Goal: Task Accomplishment & Management: Use online tool/utility

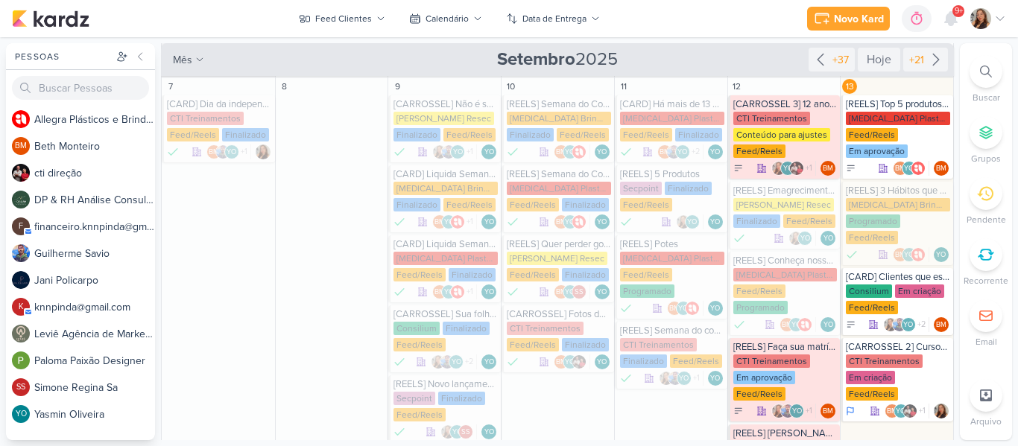
scroll to position [256, 0]
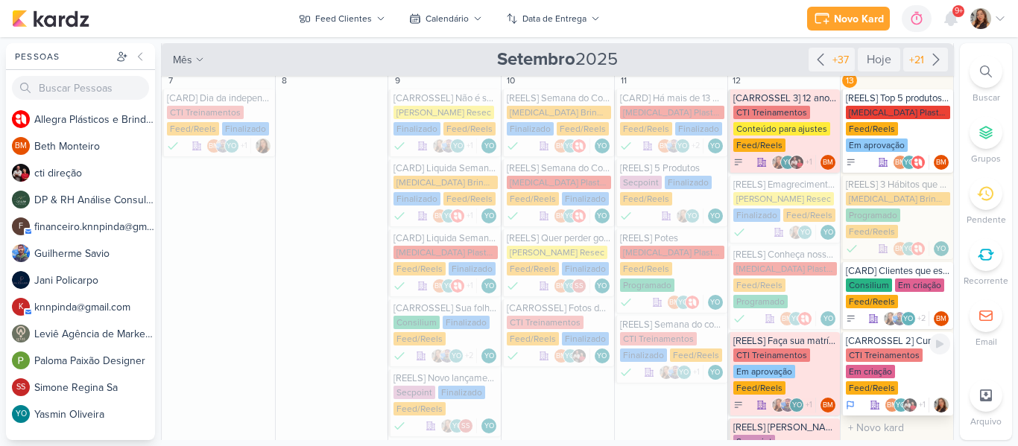
click at [903, 344] on div "[CARROSSEL 2] Cursos CTI Treinamentos" at bounding box center [898, 341] width 104 height 12
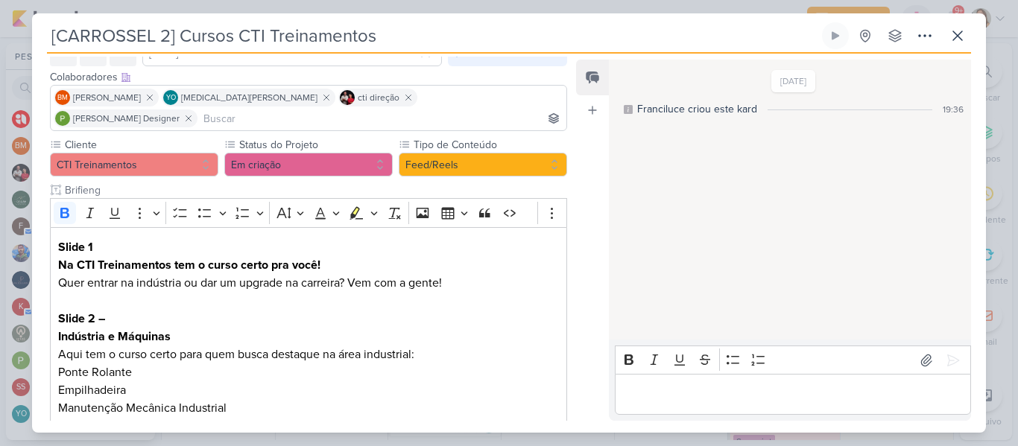
scroll to position [0, 0]
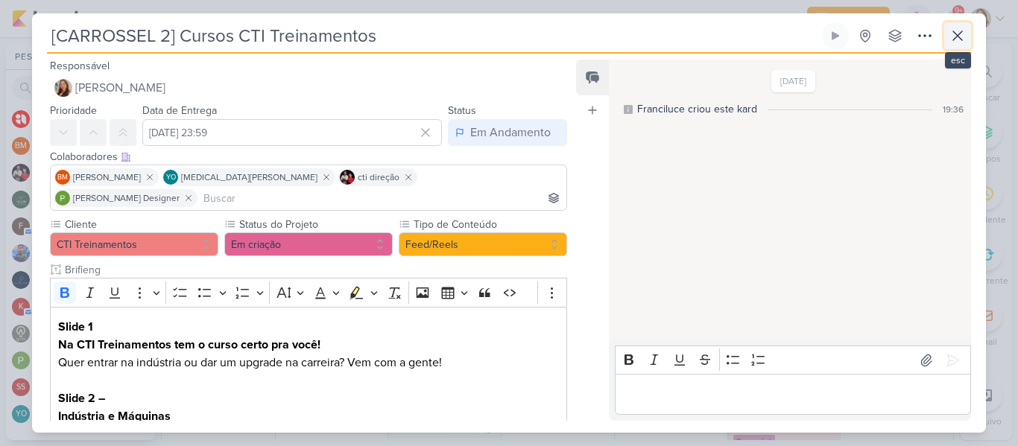
click at [949, 34] on icon at bounding box center [958, 36] width 18 height 18
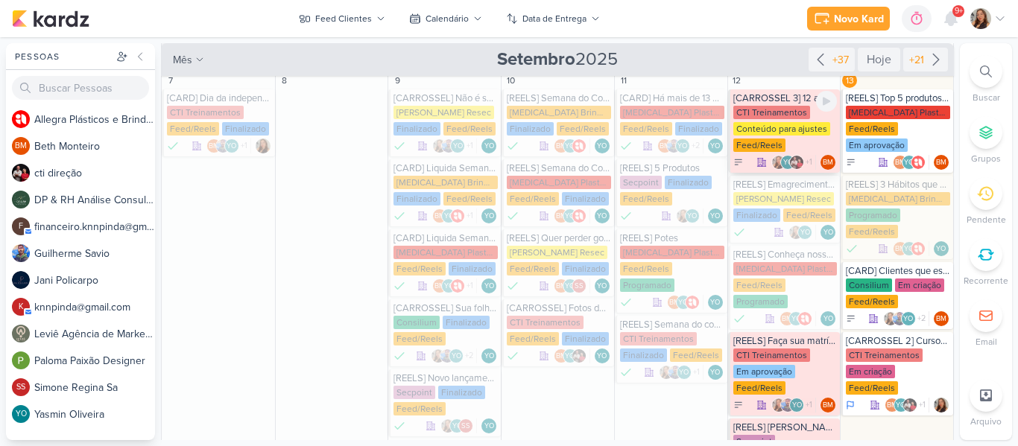
click at [761, 130] on div "Conteúdo para ajustes" at bounding box center [781, 128] width 97 height 13
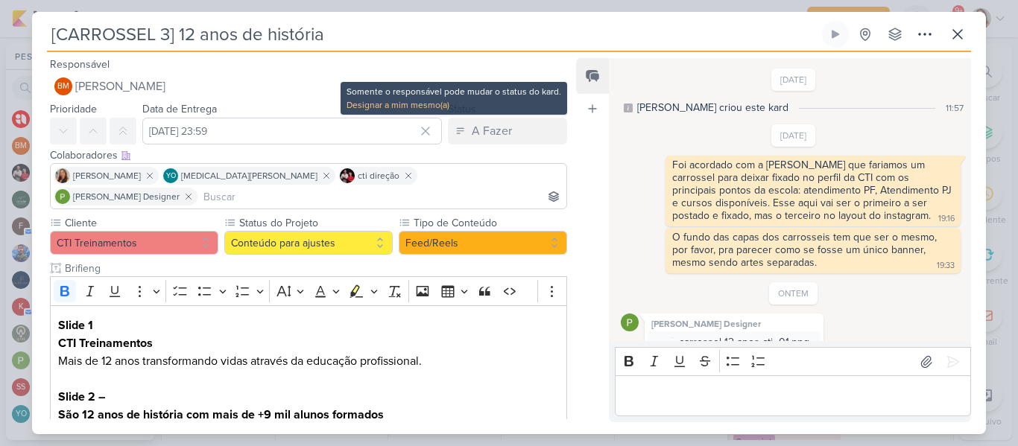
scroll to position [800, 0]
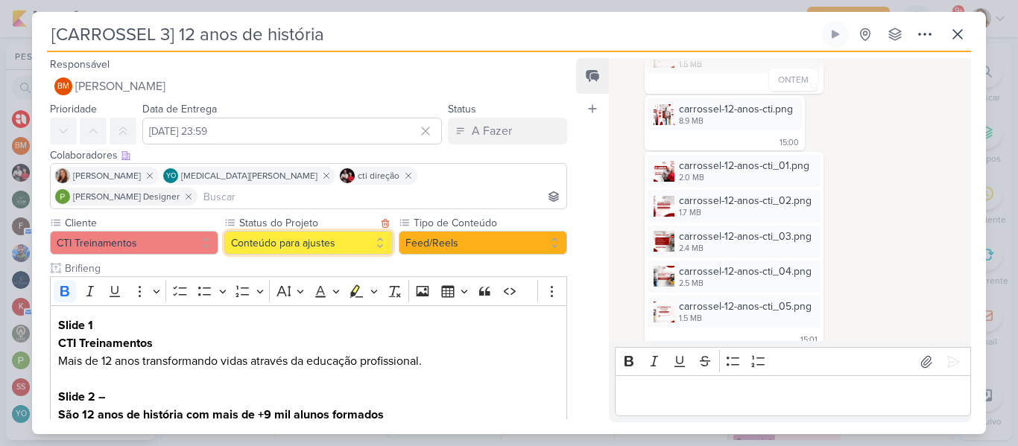
click at [366, 231] on button "Conteúdo para ajustes" at bounding box center [308, 243] width 168 height 24
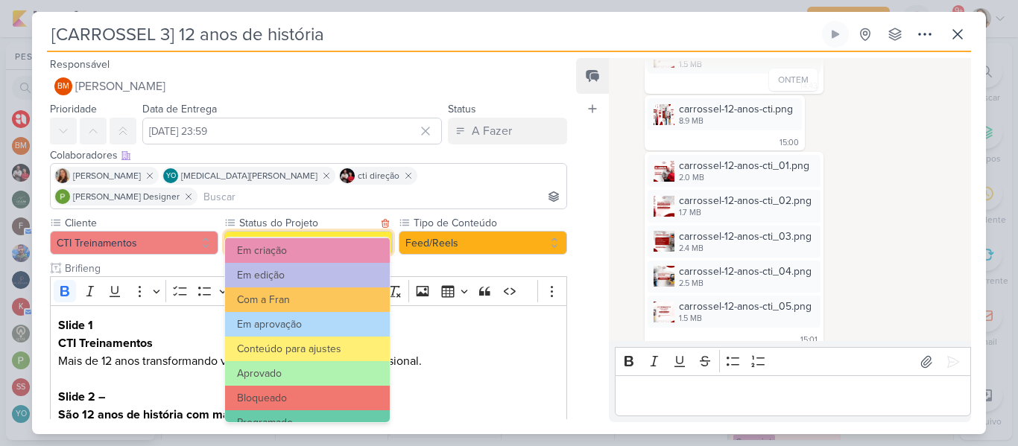
scroll to position [168, 0]
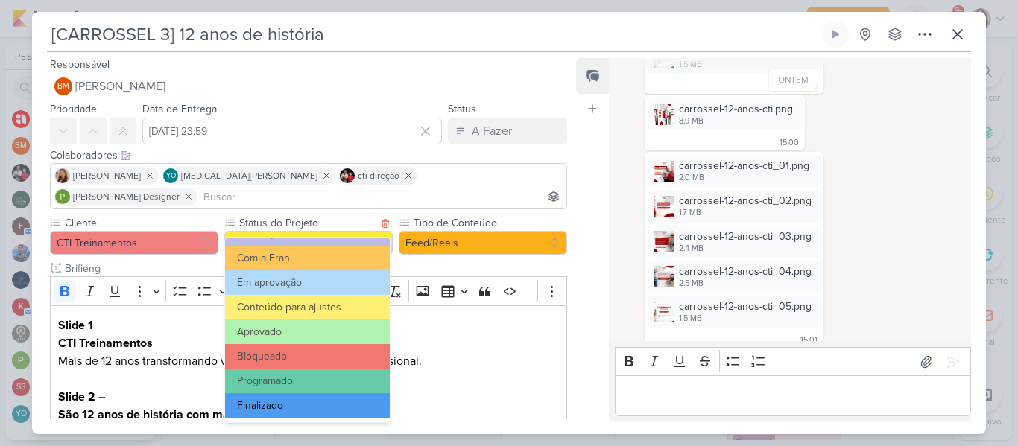
click at [349, 409] on button "Finalizado" at bounding box center [307, 405] width 165 height 25
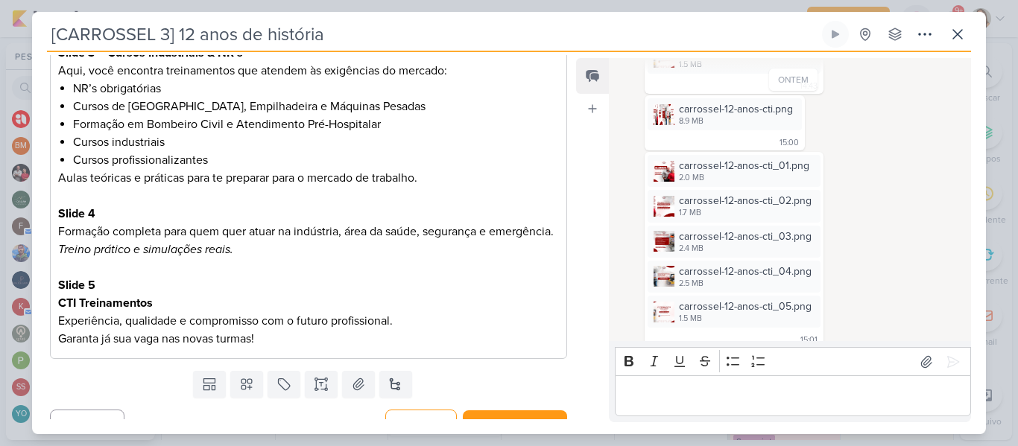
scroll to position [435, 0]
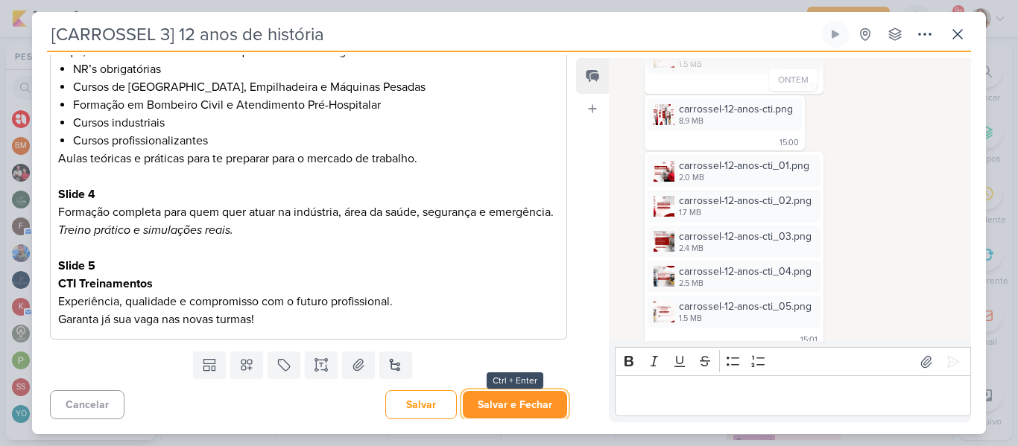
click at [541, 409] on button "Salvar e Fechar" at bounding box center [515, 405] width 104 height 28
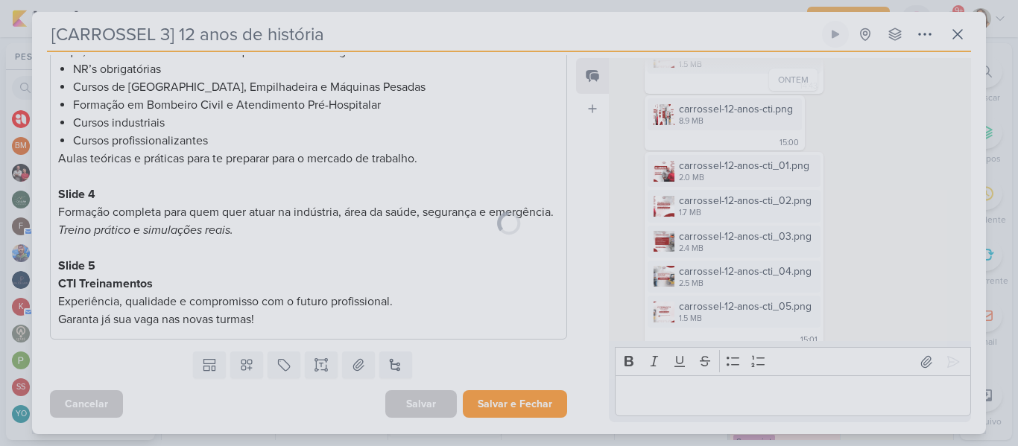
scroll to position [434, 0]
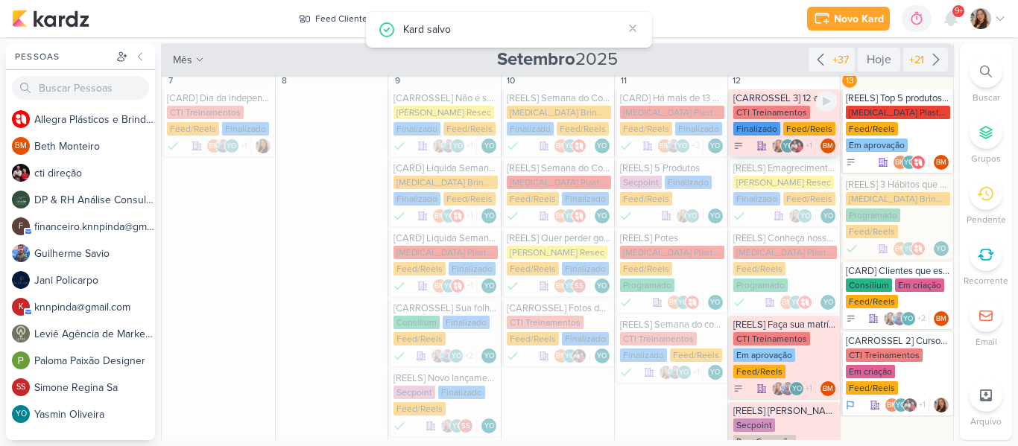
click at [764, 124] on div "Finalizado" at bounding box center [756, 128] width 47 height 13
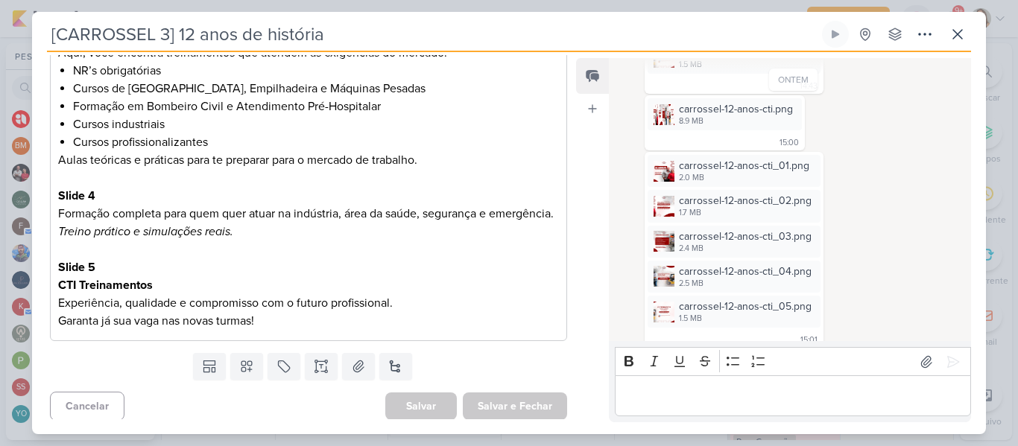
click at [566, 219] on div "Cliente CTI Treinamentos Status do Projeto" at bounding box center [302, 65] width 541 height 566
click at [577, 218] on div "Feed Atrelar email Solte o email para atrelar ao kard" at bounding box center [592, 240] width 33 height 364
click at [581, 204] on div "Feed Atrelar email Solte o email para atrelar ao kard" at bounding box center [592, 240] width 33 height 364
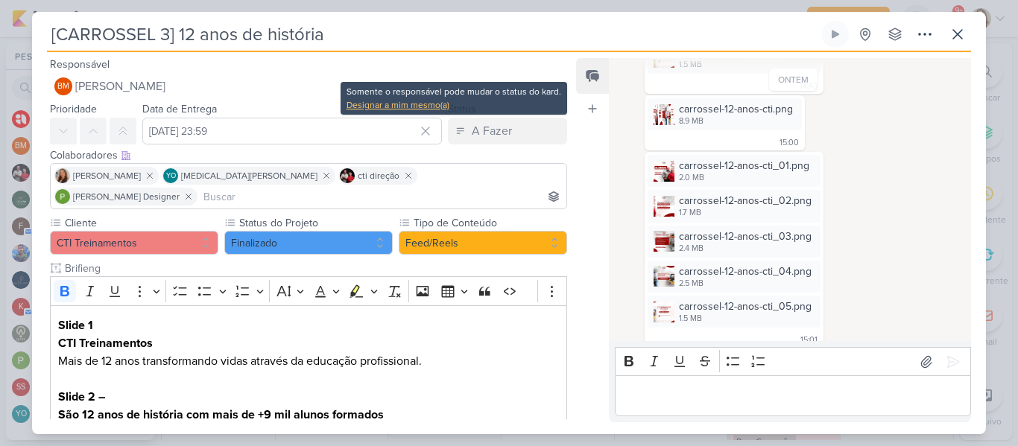
click at [417, 102] on div "Designar a mim mesmo(a)" at bounding box center [454, 104] width 215 height 13
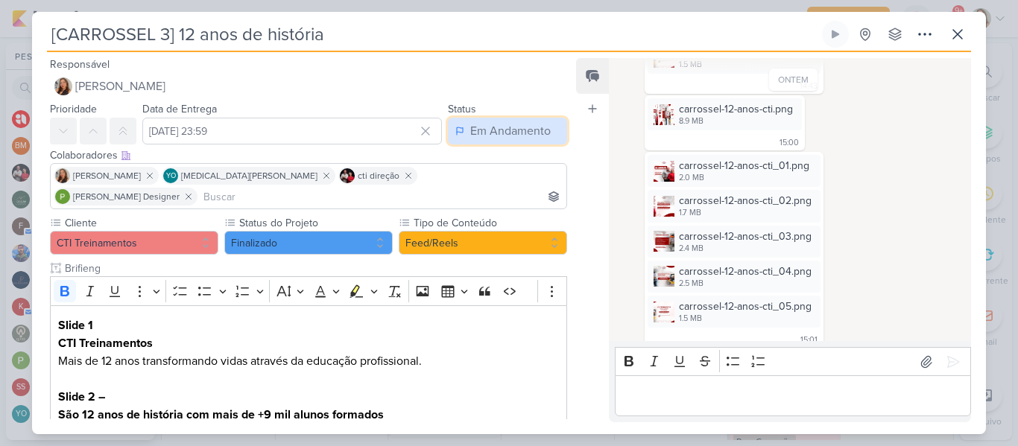
click at [472, 135] on div "Em Andamento" at bounding box center [510, 131] width 80 height 18
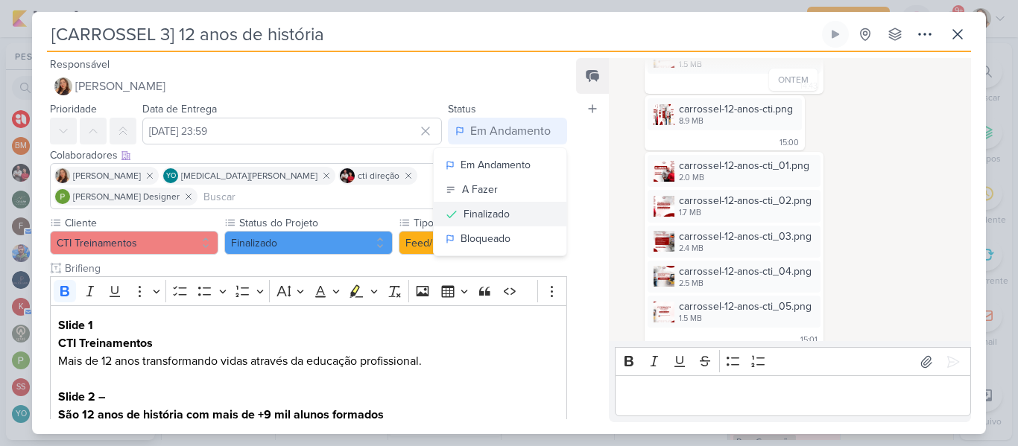
click at [466, 221] on div "Finalizado" at bounding box center [487, 214] width 46 height 16
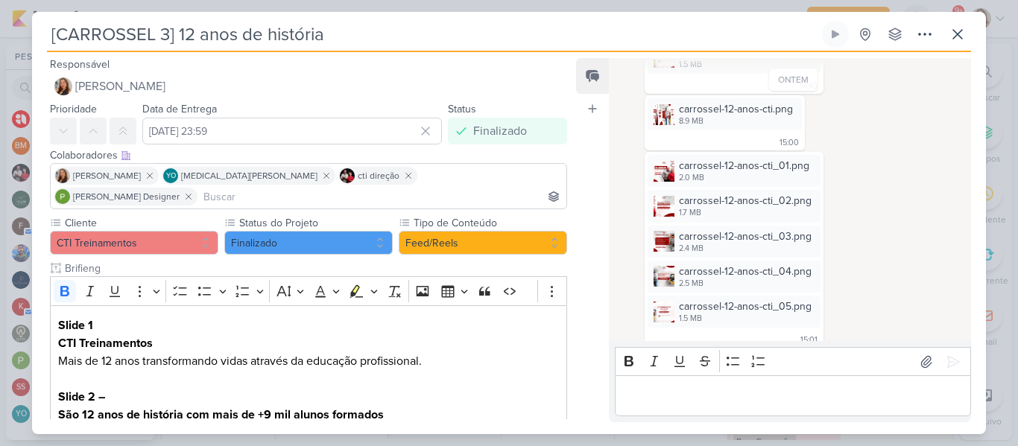
scroll to position [435, 0]
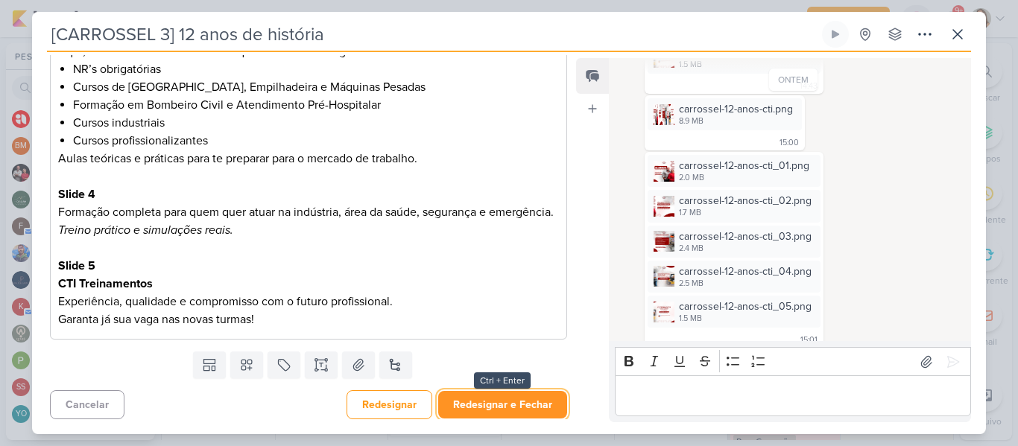
click at [521, 403] on button "Redesignar e Fechar" at bounding box center [502, 405] width 129 height 28
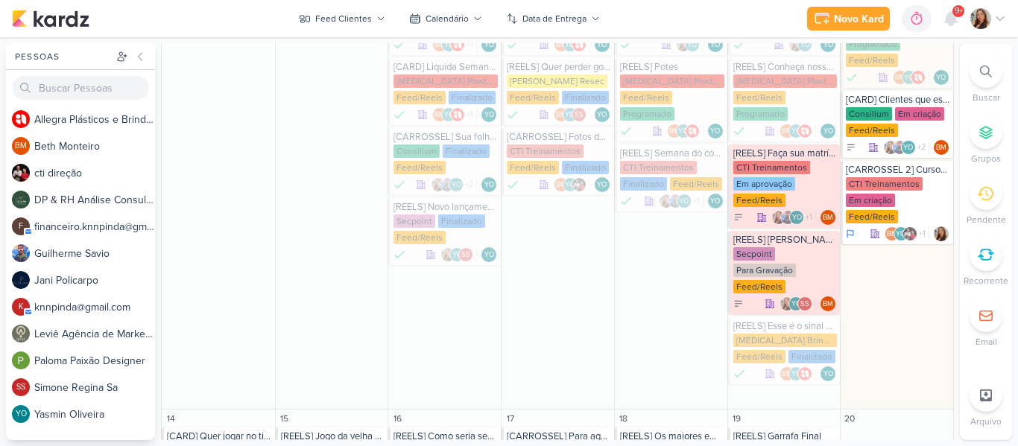
scroll to position [438, 0]
